Goal: Information Seeking & Learning: Learn about a topic

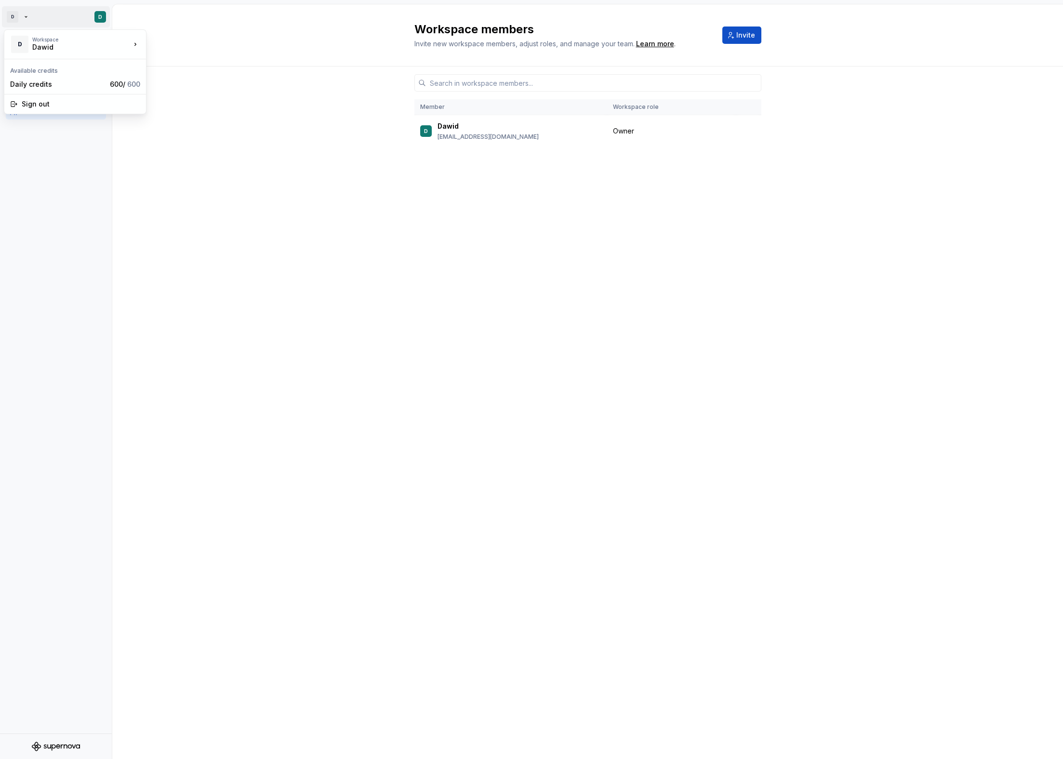
click at [23, 19] on html "D D Account Profile Workspace General Members Workspace members Invite new work…" at bounding box center [531, 379] width 1063 height 759
click at [42, 21] on html "D D Account Profile Workspace General Members Workspace members Invite new work…" at bounding box center [531, 379] width 1063 height 759
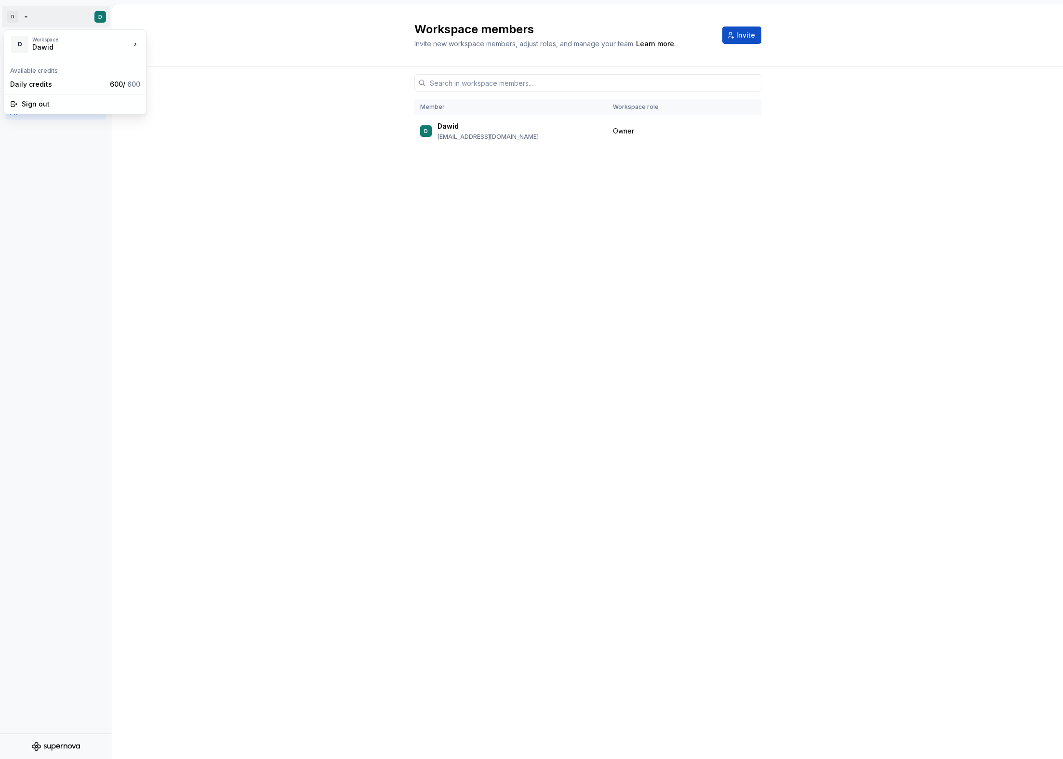
click at [42, 21] on html "D D Account Profile Workspace General Members Workspace members Invite new work…" at bounding box center [531, 379] width 1063 height 759
click at [61, 26] on html "D D Account Profile Workspace General Members Workspace members Invite new work…" at bounding box center [531, 379] width 1063 height 759
click at [51, 23] on html "D D Account Profile Workspace General Members Workspace members Invite new work…" at bounding box center [531, 379] width 1063 height 759
click at [198, 44] on div "🚀 Supernova" at bounding box center [202, 42] width 81 height 10
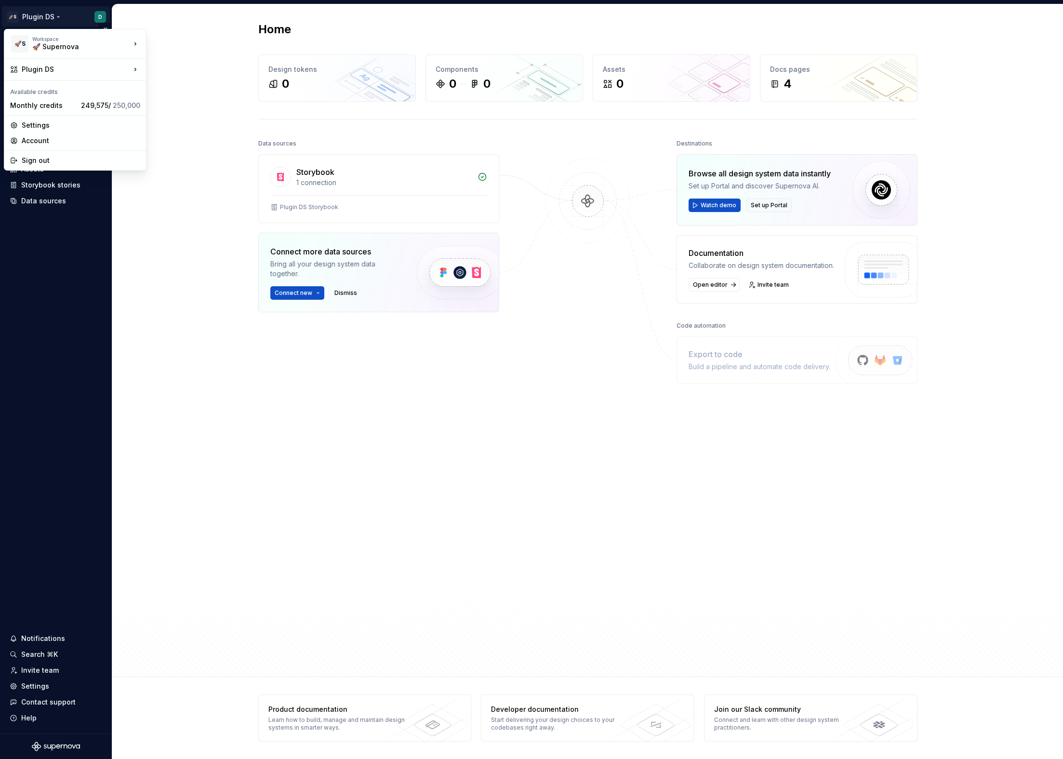
click at [70, 21] on html "🚀S Plugin DS D Home Documentation Analytics Code automation Design system data …" at bounding box center [531, 379] width 1063 height 759
click at [195, 156] on div "Supernova Docs" at bounding box center [202, 156] width 81 height 10
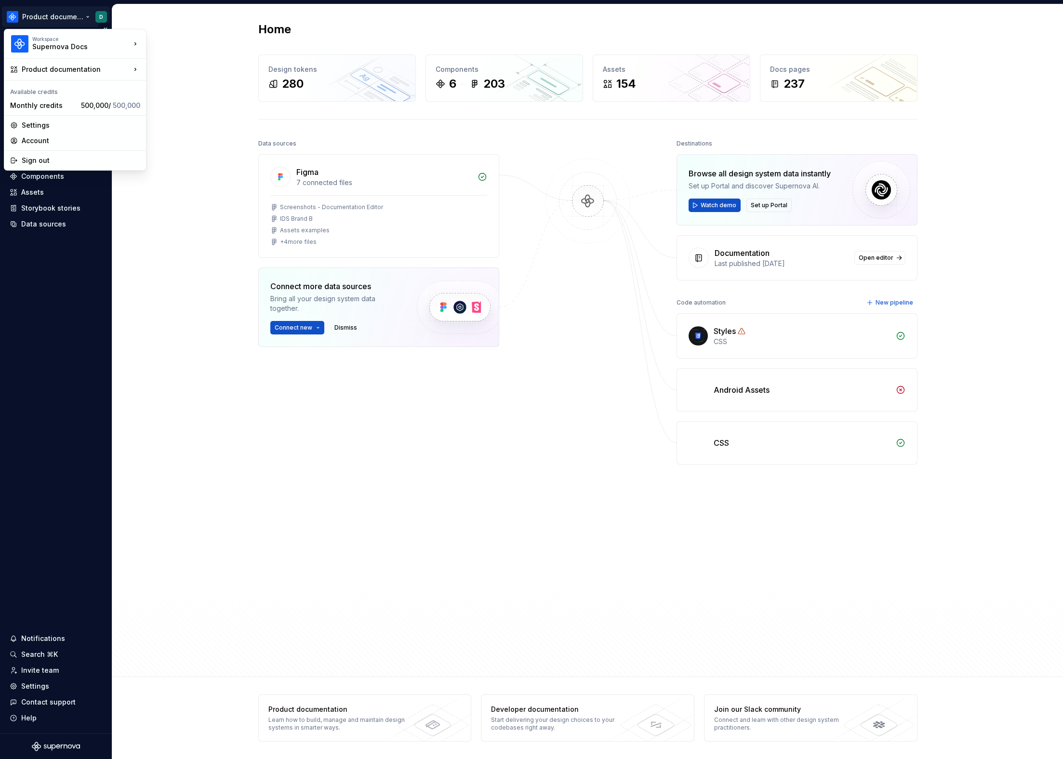
click at [47, 20] on html "Product documentation D Version Current draft Home Documentation Analytics Code…" at bounding box center [531, 379] width 1063 height 759
click at [230, 61] on html "Product documentation D Version Current draft Home Documentation Analytics Code…" at bounding box center [531, 379] width 1063 height 759
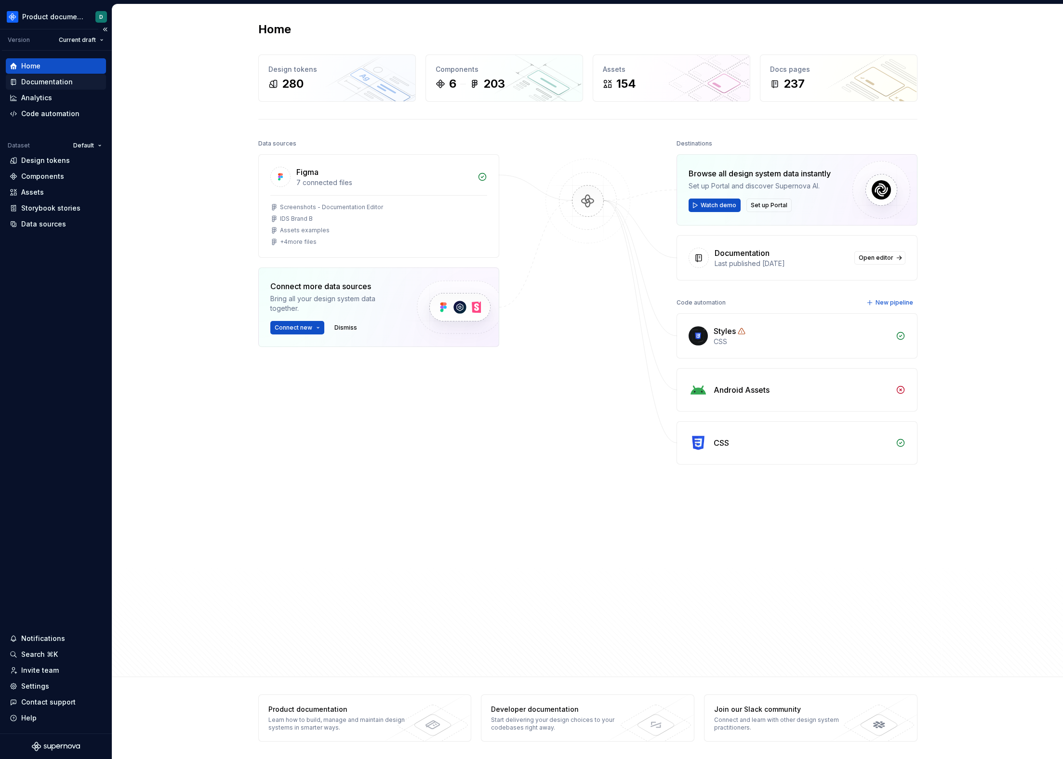
click at [81, 78] on div "Documentation" at bounding box center [56, 82] width 93 height 10
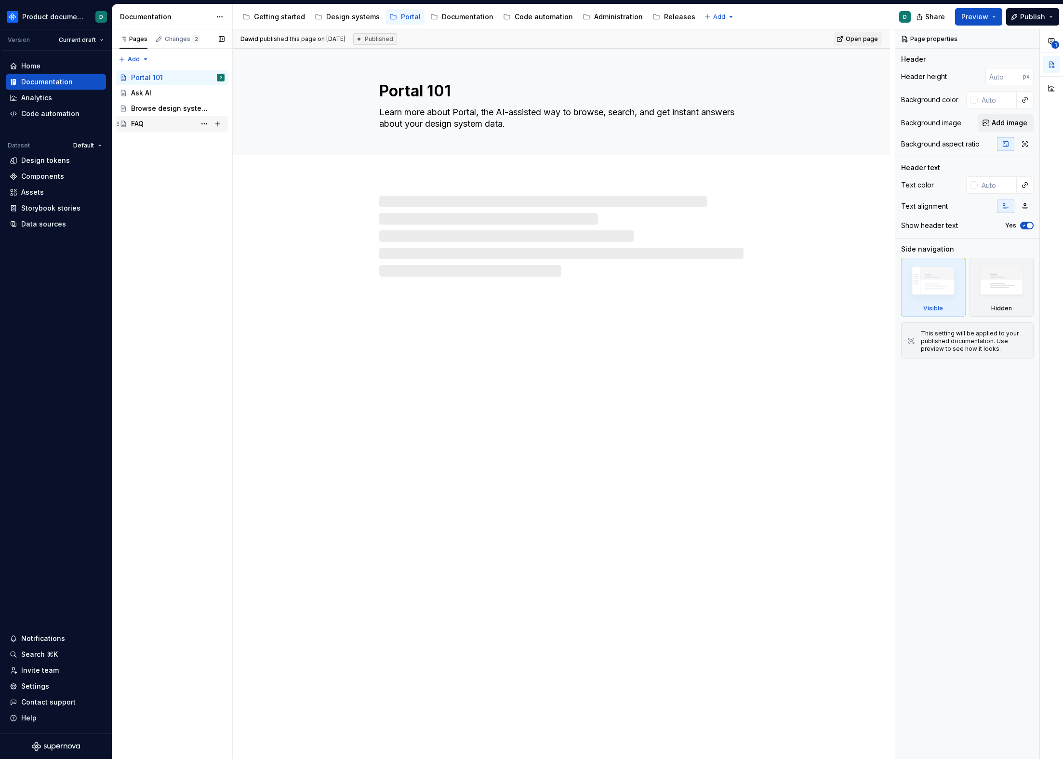
click at [155, 118] on div "FAQ" at bounding box center [178, 123] width 94 height 13
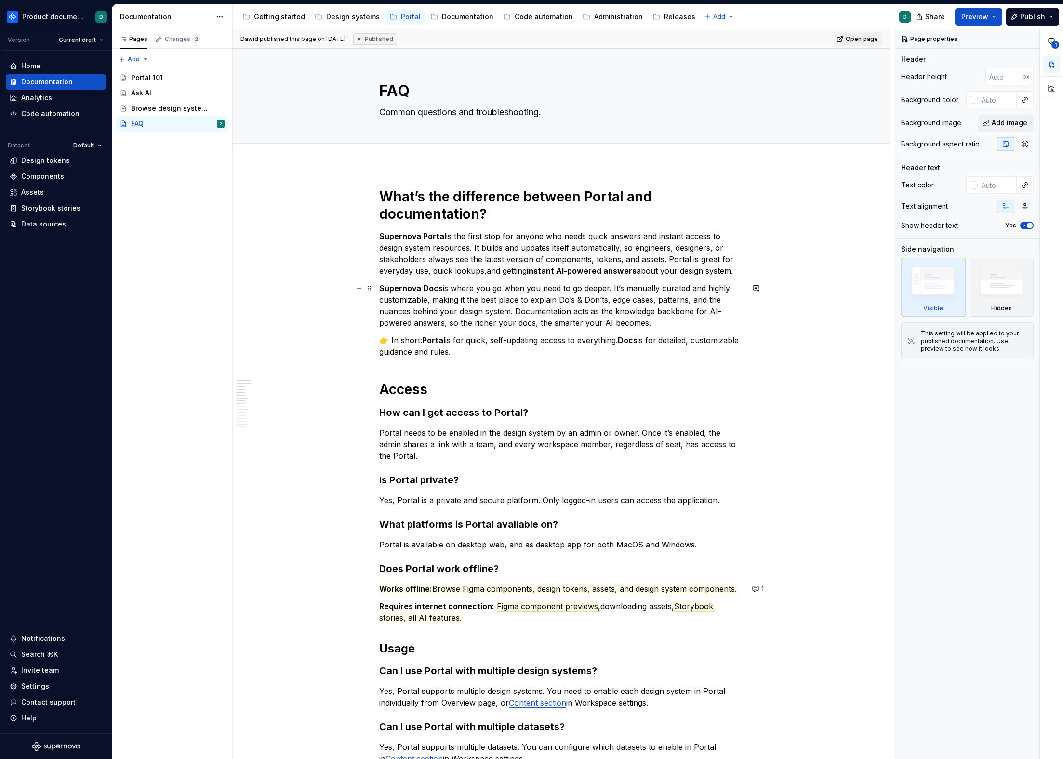
scroll to position [666, 0]
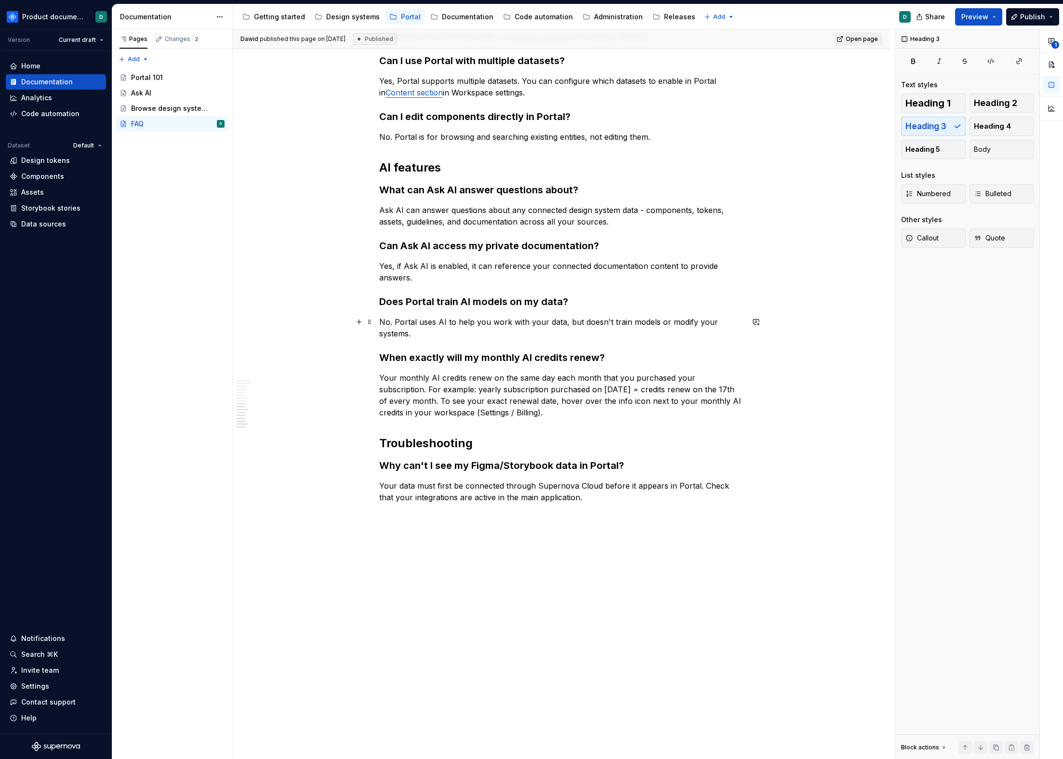
click at [429, 321] on p "No. Portal uses AI to help you work with your data, but doesn't train models or…" at bounding box center [561, 327] width 364 height 23
click at [434, 305] on strong "Does Portal train AI models on my data?" at bounding box center [473, 302] width 189 height 12
click at [430, 322] on p "No. Portal uses AI to help you work with your data, but doesn't train models or…" at bounding box center [561, 327] width 364 height 23
click at [380, 321] on p "No. Portal uses AI to help you work with your data, but doesn't train models or…" at bounding box center [561, 327] width 364 height 23
click at [982, 146] on span "Body" at bounding box center [982, 150] width 17 height 10
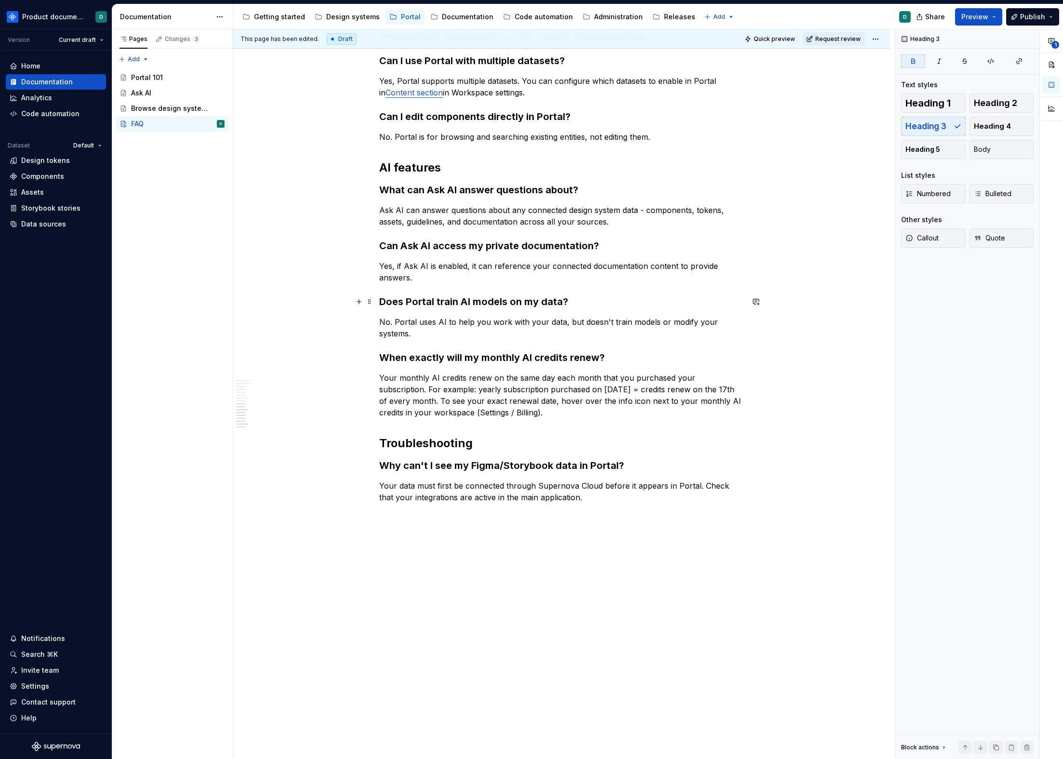
click at [437, 307] on strong "Does Portal train AI models on my data?" at bounding box center [473, 302] width 189 height 12
click at [442, 327] on p "No. Portal uses AI to help you work with your data, but doesn't train models or…" at bounding box center [561, 327] width 364 height 23
click at [435, 357] on h3 "When exactly will my monthly AI credits renew?" at bounding box center [561, 357] width 364 height 13
click at [436, 331] on p "No. Portal uses AI to help you work with your data, but doesn't train models or…" at bounding box center [561, 327] width 364 height 23
click at [429, 353] on h3 "When exactly will my monthly AI credits renew?" at bounding box center [561, 357] width 364 height 13
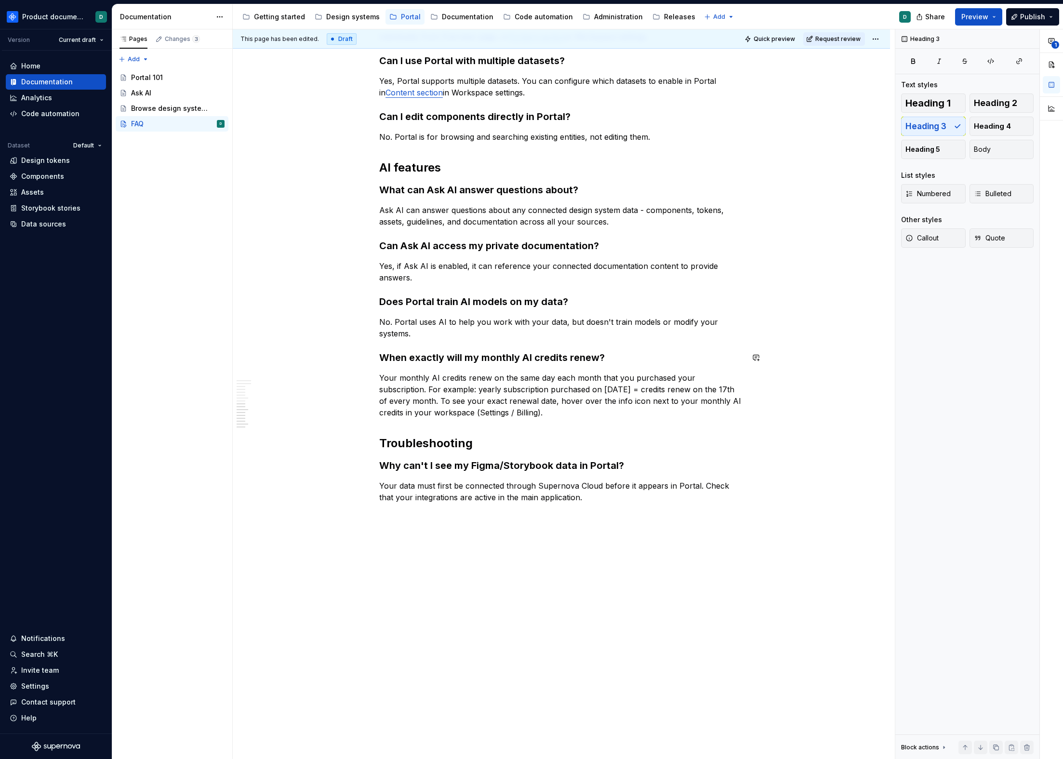
click at [429, 382] on p "Your monthly AI credits renew on the same day each month that you purchased you…" at bounding box center [561, 395] width 364 height 46
click at [437, 325] on p "No. Portal uses AI to help you work with your data, but doesn't train models or…" at bounding box center [561, 327] width 364 height 23
click at [931, 130] on span "Heading 3" at bounding box center [926, 126] width 41 height 10
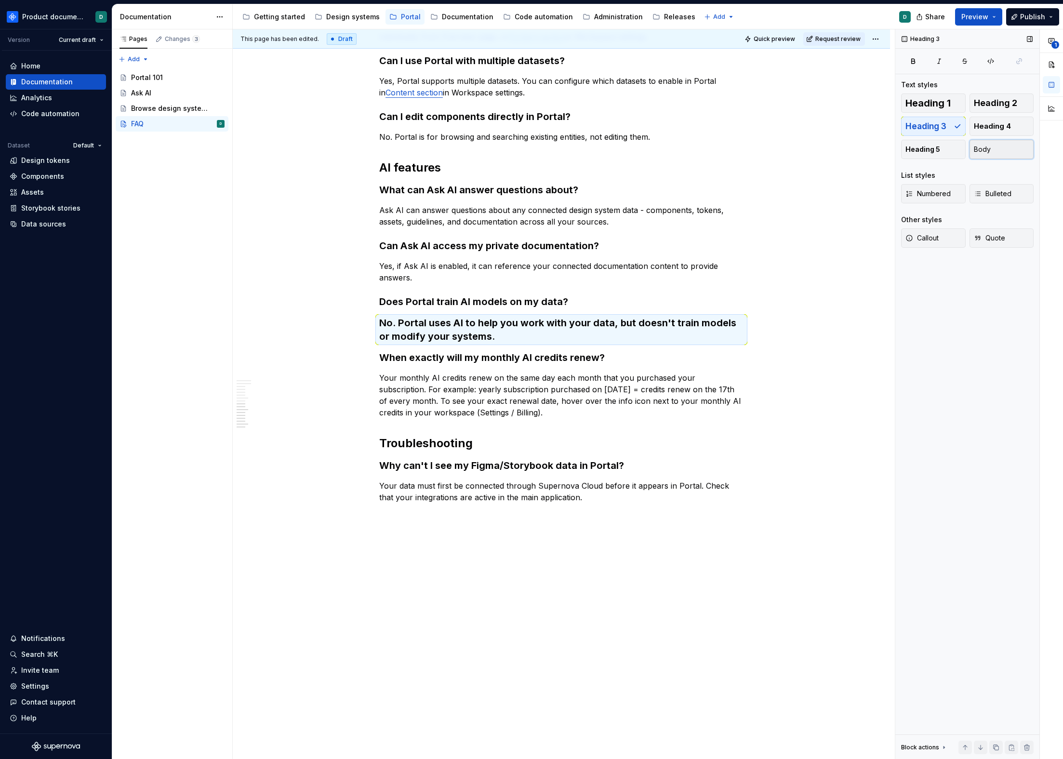
click at [995, 149] on button "Body" at bounding box center [1002, 149] width 65 height 19
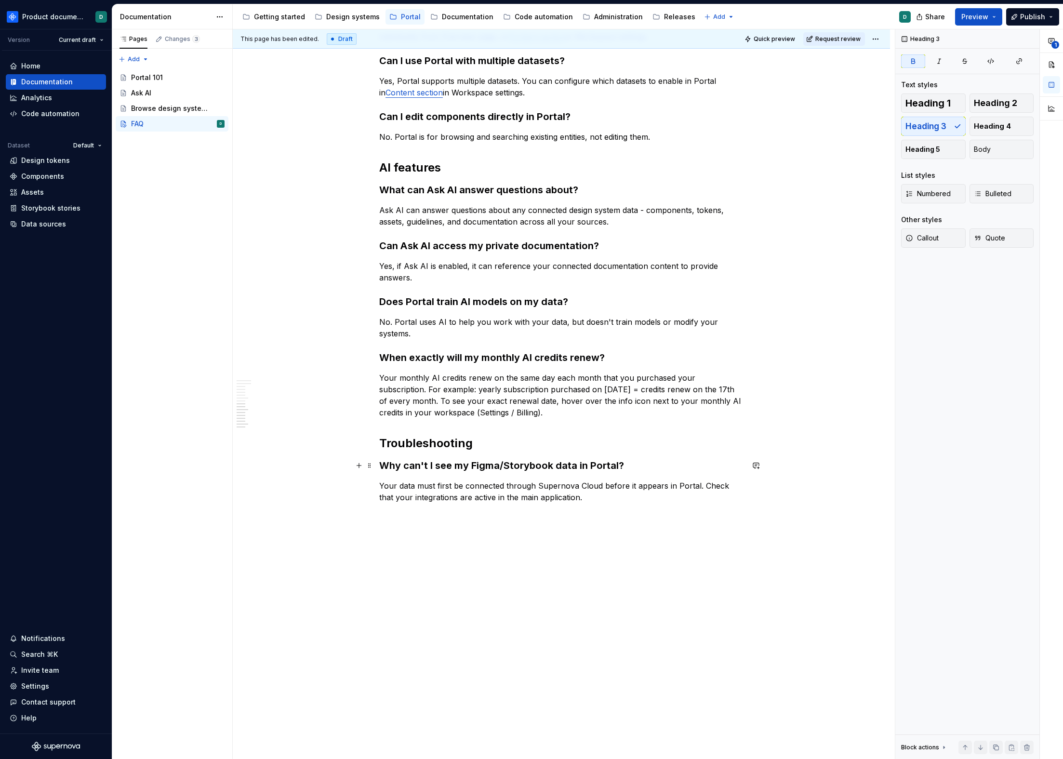
click at [411, 471] on strong "Why can't I see my Figma/Storybook data in Portal?" at bounding box center [501, 466] width 245 height 12
click at [412, 487] on p "Your data must first be connected through Supernova Cloud before it appears in …" at bounding box center [561, 491] width 364 height 23
click at [415, 460] on strong "Why can't I see my Figma/Storybook data in Portal?" at bounding box center [501, 466] width 245 height 12
click at [420, 429] on div "What’s the difference between Portal and documentation? Supernova Portal is the…" at bounding box center [561, 21] width 364 height 999
click at [436, 401] on p "Your monthly AI credits renew on the same day each month that you purchased you…" at bounding box center [561, 395] width 364 height 46
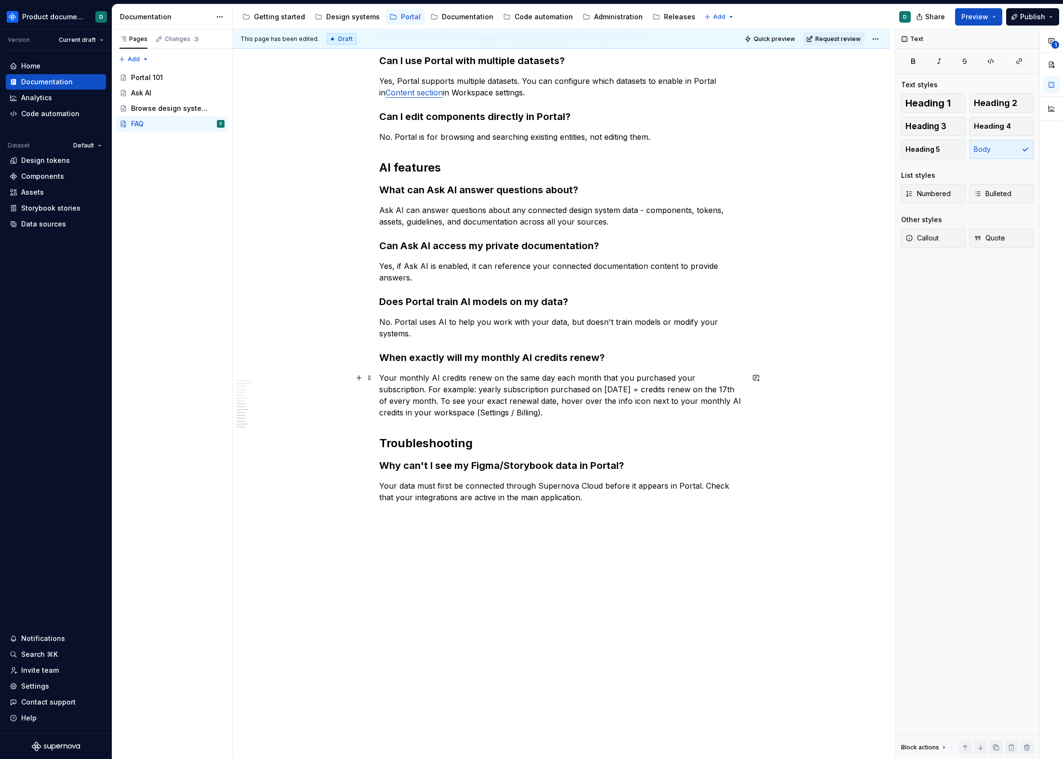
click at [441, 365] on div "What’s the difference between Portal and documentation? Supernova Portal is the…" at bounding box center [561, 21] width 364 height 999
click at [424, 303] on strong "Does Portal train AI models on my data?" at bounding box center [473, 302] width 189 height 12
click at [427, 269] on p "Yes, if Ask AI is enabled, it can reference your connected documentation conten…" at bounding box center [561, 271] width 364 height 23
click at [430, 244] on strong "Can Ask AI access my private documentation?" at bounding box center [489, 246] width 220 height 12
click at [433, 219] on p "Ask AI can answer questions about any connected design system data - components…" at bounding box center [561, 215] width 364 height 23
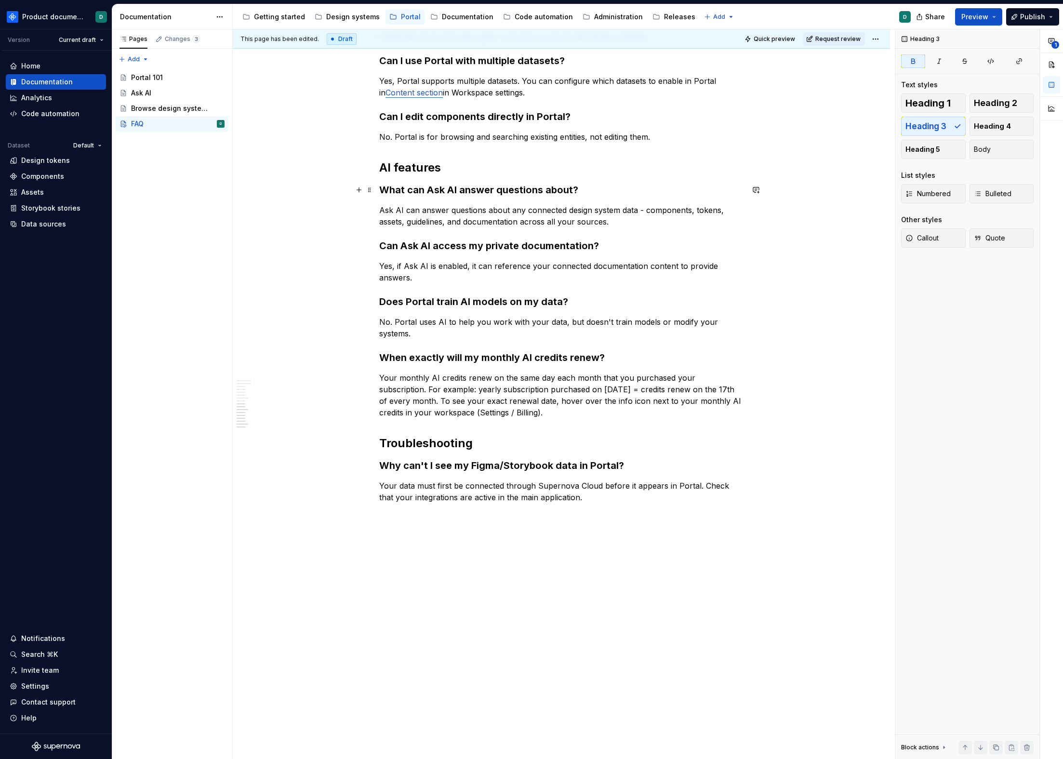
click at [437, 191] on strong "What can Ask AI answer questions about?" at bounding box center [478, 190] width 199 height 12
click at [444, 215] on p "Ask AI can answer questions about any connected design system data - components…" at bounding box center [561, 215] width 364 height 23
click at [445, 187] on strong "What can Ask AI answer questions about?" at bounding box center [478, 190] width 199 height 12
click at [443, 205] on p "Ask AI can answer questions about any connected design system data - components…" at bounding box center [561, 215] width 364 height 23
click at [1005, 151] on button "Body" at bounding box center [1002, 149] width 65 height 19
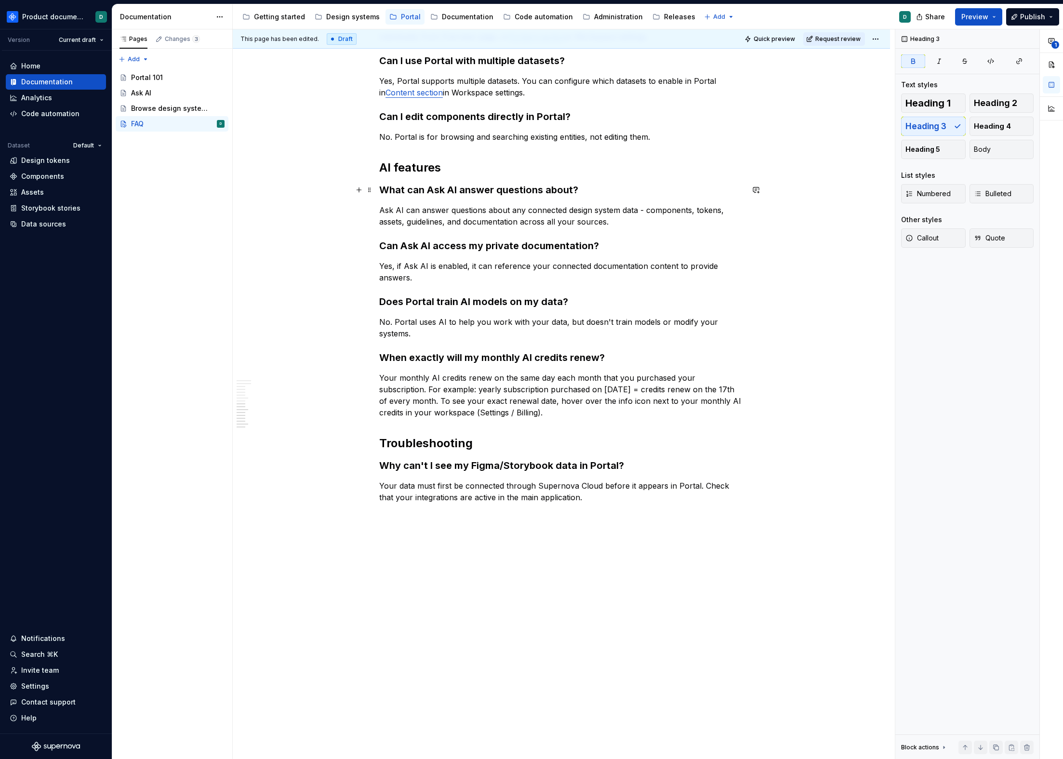
click at [410, 191] on strong "What can Ask AI answer questions about?" at bounding box center [478, 190] width 199 height 12
click at [417, 132] on p "No. Portal is for browsing and searching existing entities, not editing them." at bounding box center [561, 137] width 364 height 12
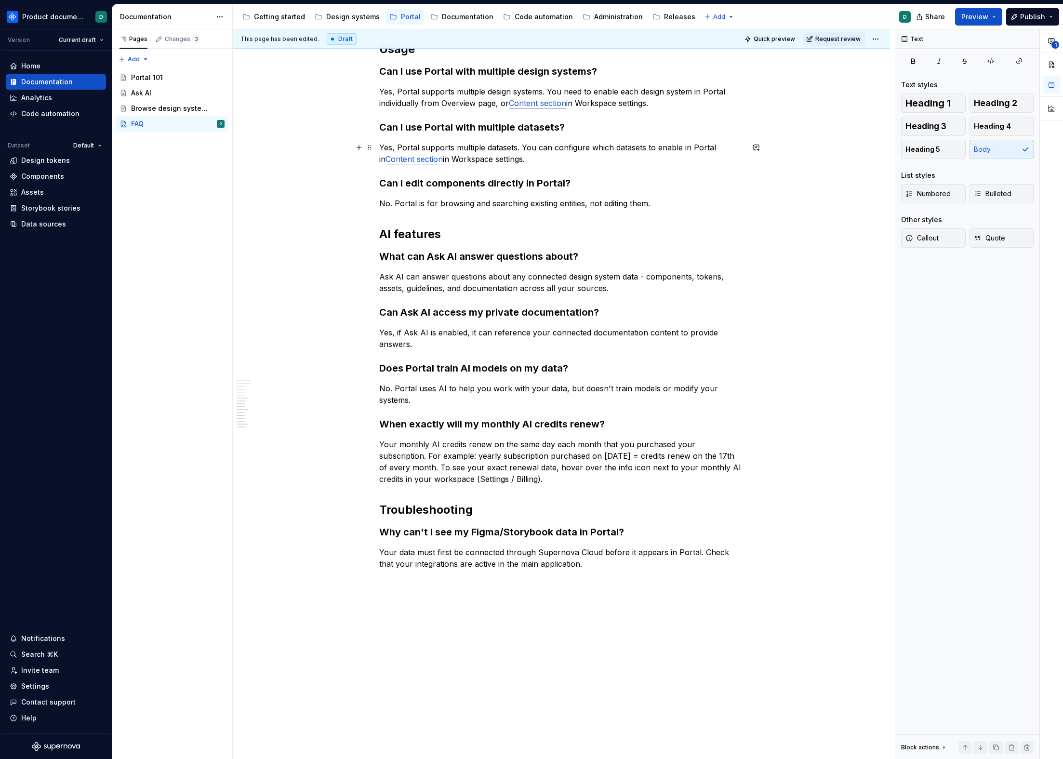
click at [487, 159] on p "Yes, Portal supports multiple datasets. You can configure which datasets to ena…" at bounding box center [561, 153] width 364 height 23
click at [468, 106] on p "Yes, Portal supports multiple design systems. You need to enable each design sy…" at bounding box center [561, 97] width 364 height 23
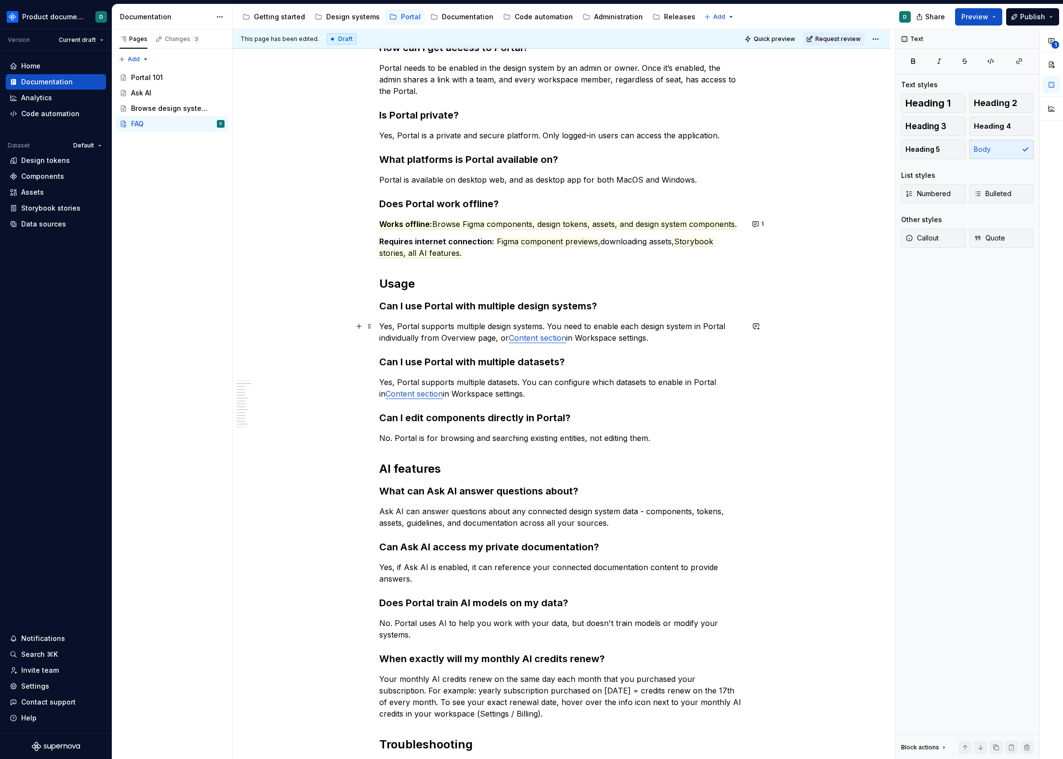
click at [440, 330] on p "Yes, Portal supports multiple design systems. You need to enable each design sy…" at bounding box center [561, 332] width 364 height 23
click at [434, 251] on p "Requires internet connection: Figma component previews, downloading assets, Sto…" at bounding box center [561, 247] width 364 height 23
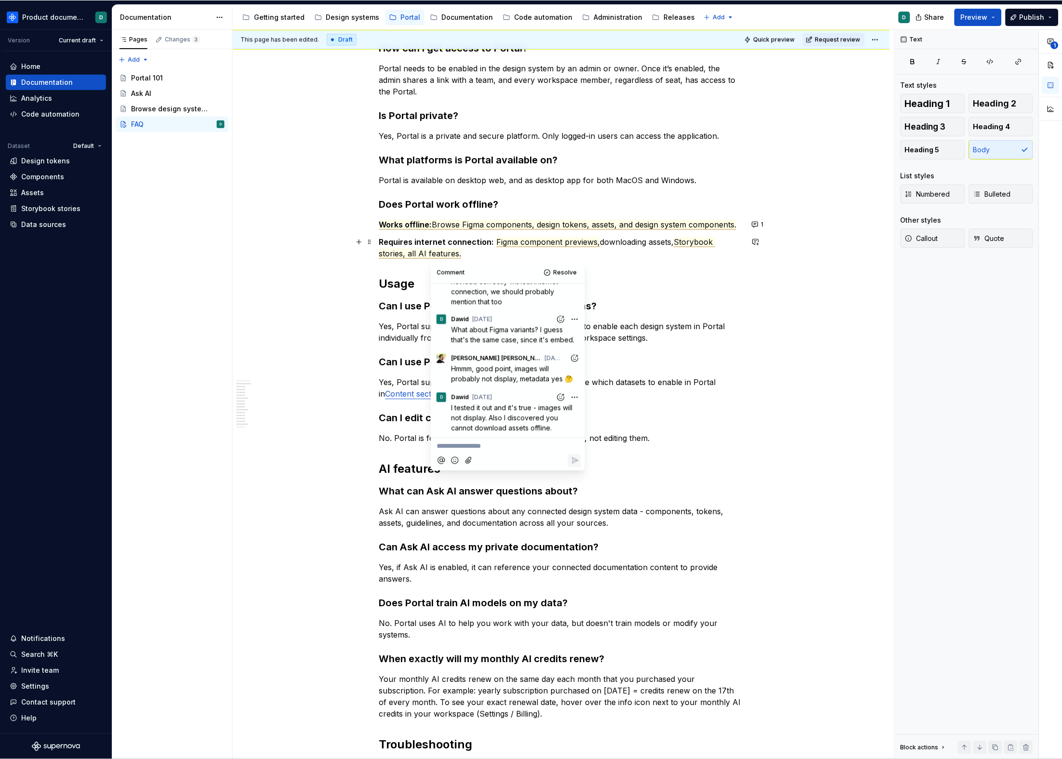
scroll to position [346, 0]
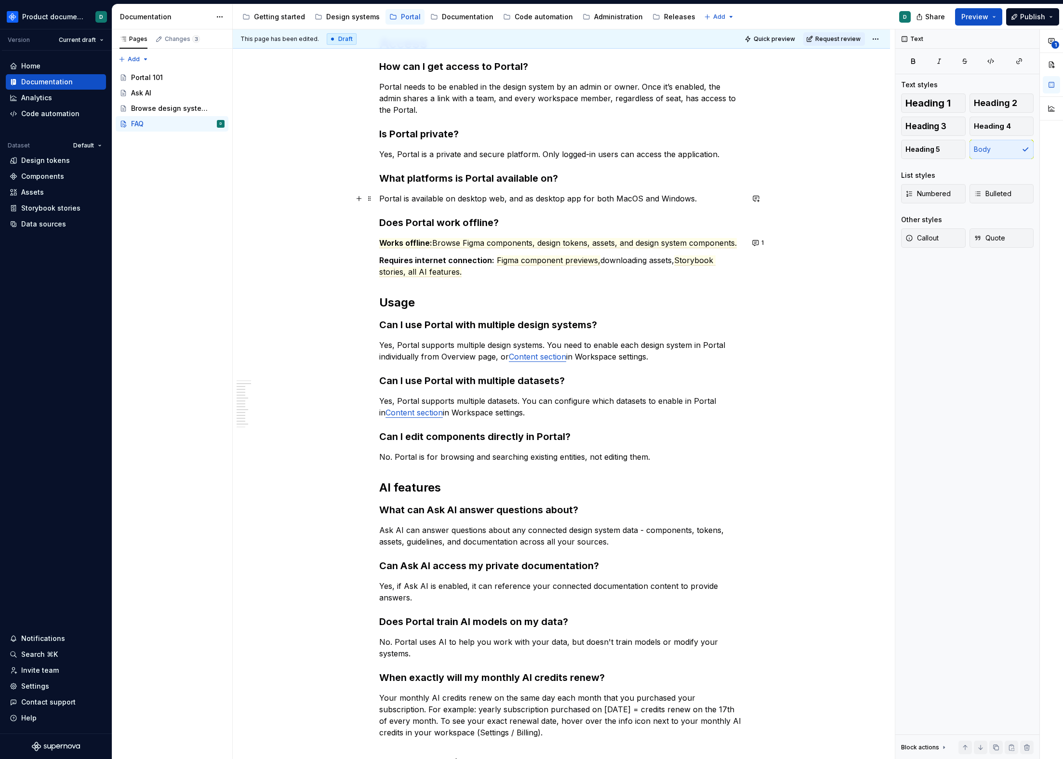
click at [444, 202] on p "Portal is available on desktop web, and as desktop app for both MacOS and Windo…" at bounding box center [561, 199] width 364 height 12
click at [1059, 41] on button "1" at bounding box center [1050, 40] width 17 height 17
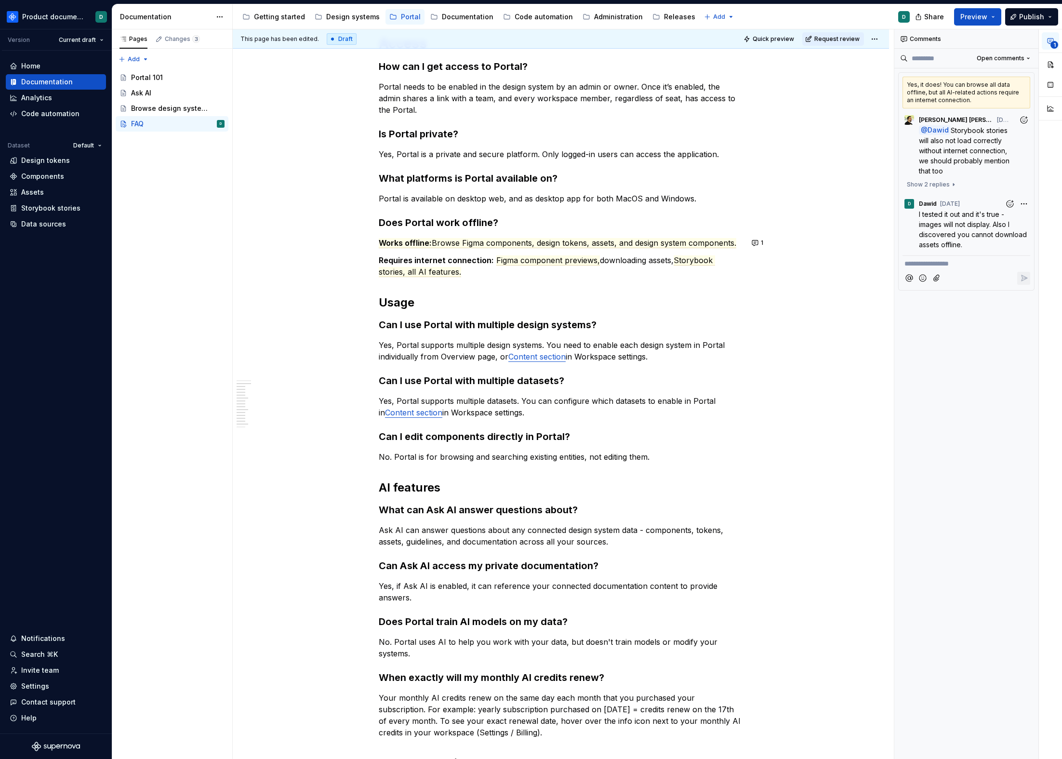
click at [1056, 42] on span "1" at bounding box center [1055, 45] width 8 height 8
click at [443, 198] on p "Portal is available on desktop web, and as desktop app for both MacOS and Windo…" at bounding box center [561, 199] width 364 height 12
click at [1053, 86] on button "button" at bounding box center [1050, 84] width 17 height 17
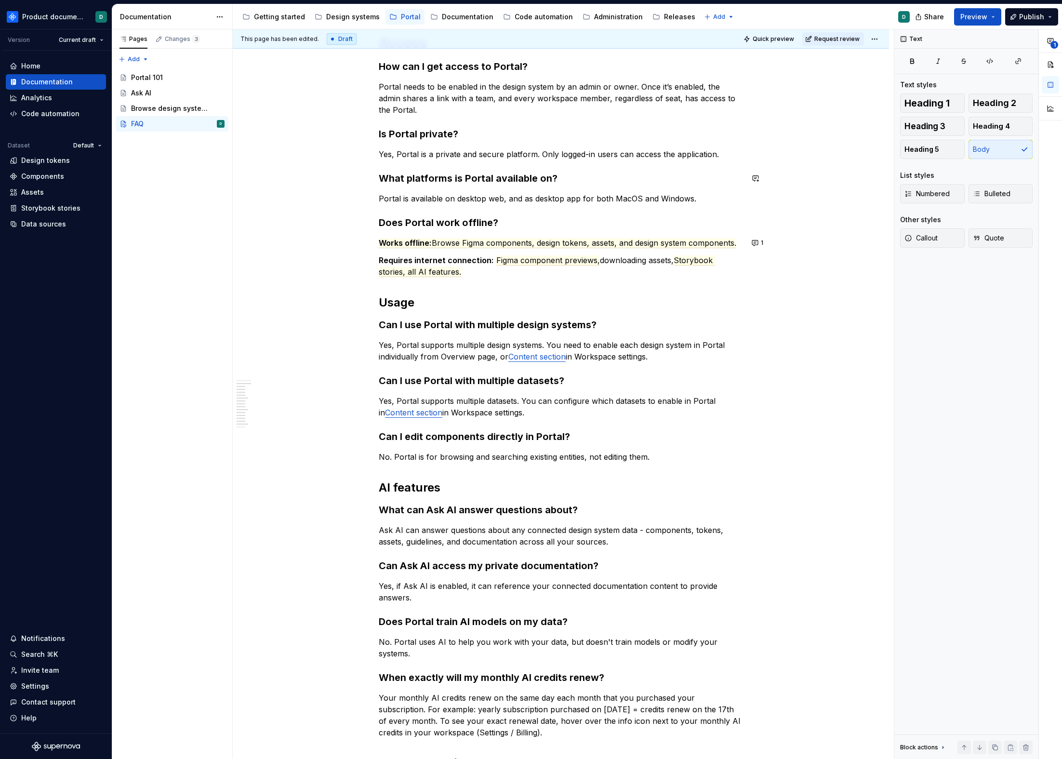
click at [445, 196] on p "Portal is available on desktop web, and as desktop app for both MacOS and Windo…" at bounding box center [561, 199] width 364 height 12
click at [451, 157] on p "Yes, Portal is a private and secure platform. Only logged-in users can access t…" at bounding box center [561, 154] width 364 height 12
click at [482, 108] on p "Portal needs to be enabled in the design system by an admin or owner. Once it’s…" at bounding box center [561, 98] width 364 height 35
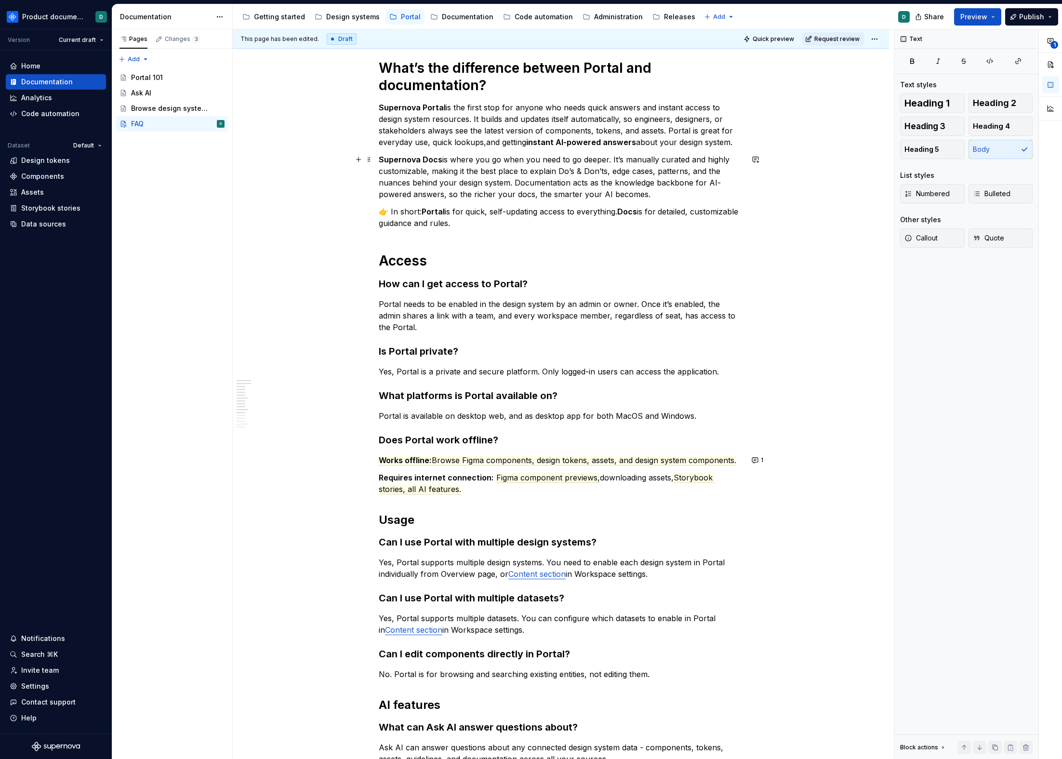
click at [494, 196] on p "Supernova Docs is where you go when you need to go deeper. It’s manually curate…" at bounding box center [561, 177] width 364 height 46
click at [497, 220] on p "👉 In short: Portal is for quick, self-updating access to everything. Docs is fo…" at bounding box center [561, 217] width 364 height 23
click at [517, 304] on p "Portal needs to be enabled in the design system by an admin or owner. Once it’s…" at bounding box center [561, 315] width 364 height 35
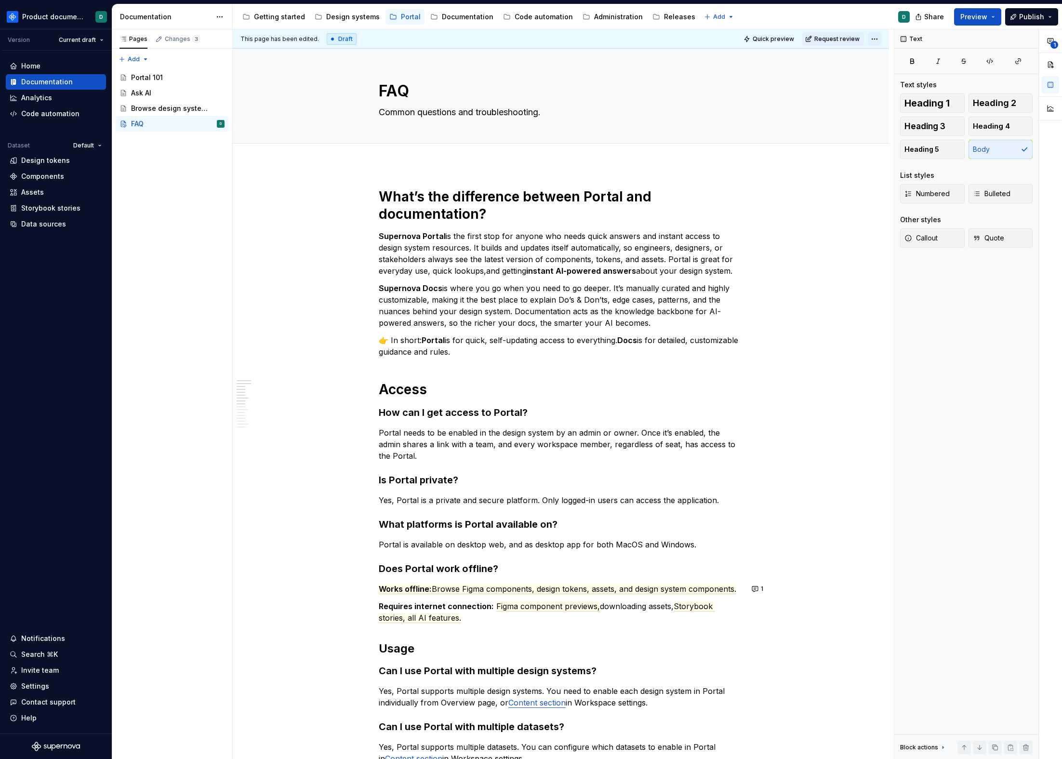
click at [875, 40] on html "Product documentation D Version Current draft Home Documentation Analytics Code…" at bounding box center [531, 379] width 1062 height 759
click at [995, 104] on div "Ready for publish" at bounding box center [1014, 107] width 67 height 10
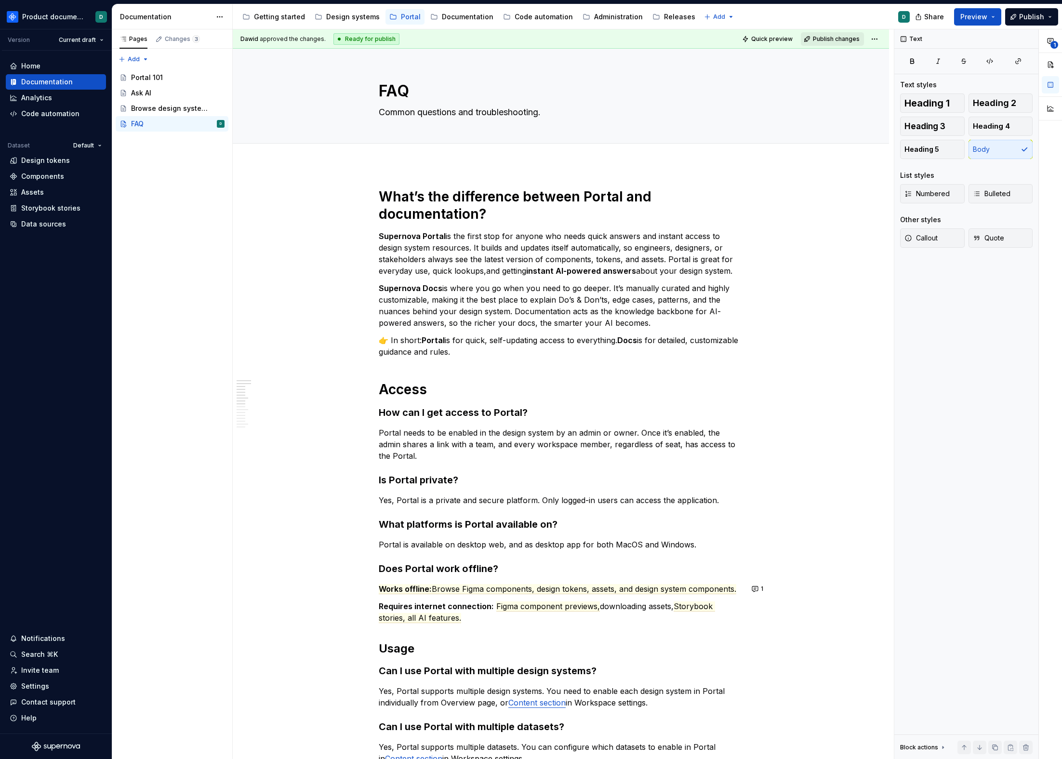
click at [841, 40] on span "Publish changes" at bounding box center [836, 39] width 47 height 8
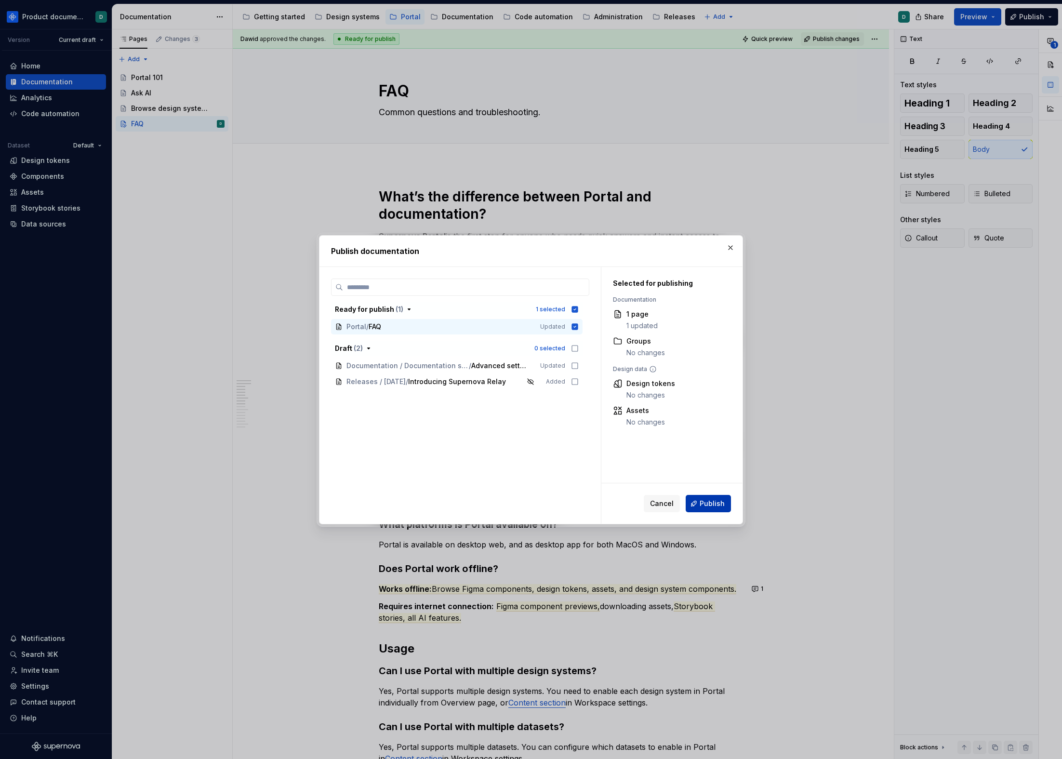
click at [705, 501] on span "Publish" at bounding box center [712, 504] width 25 height 10
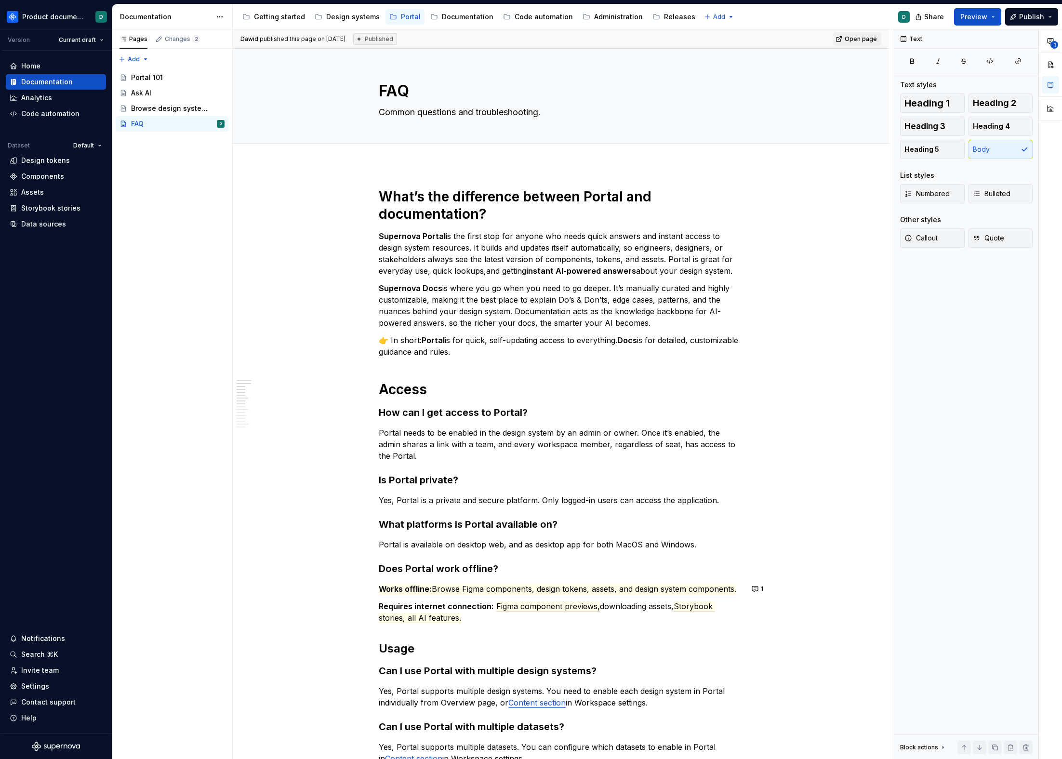
type textarea "*"
